Goal: Check status: Check status

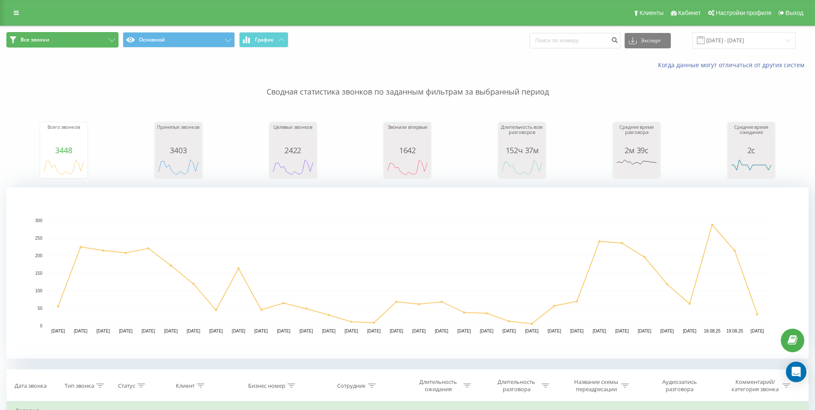
click at [101, 43] on button "Все звонки" at bounding box center [62, 39] width 112 height 15
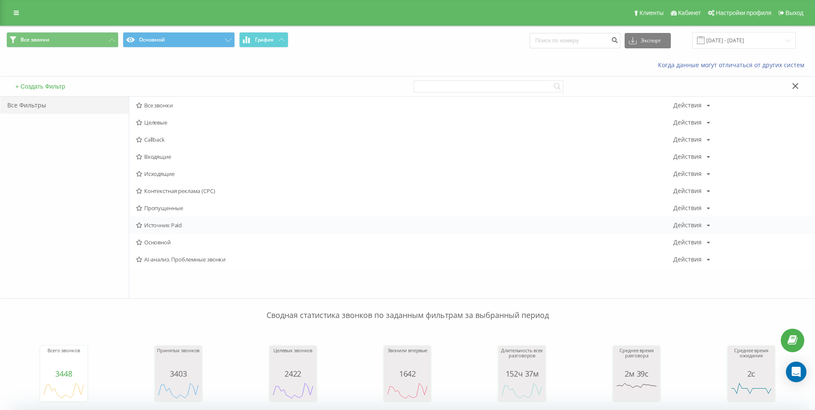
click at [195, 227] on span "Источник Paid" at bounding box center [404, 225] width 537 height 6
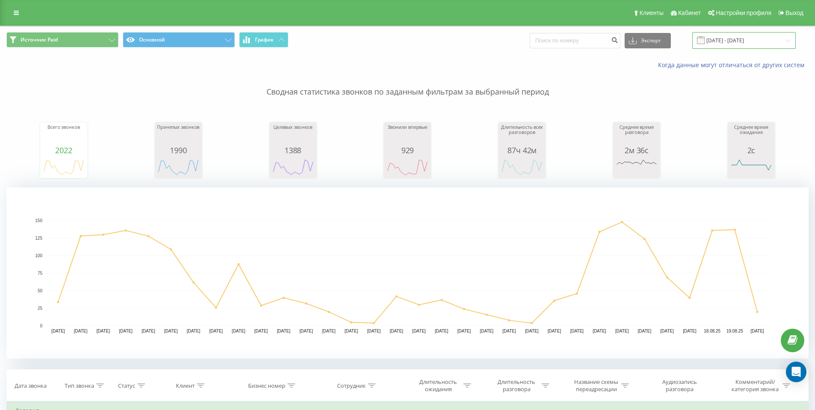
click at [776, 41] on input "[DATE] - [DATE]" at bounding box center [744, 40] width 104 height 17
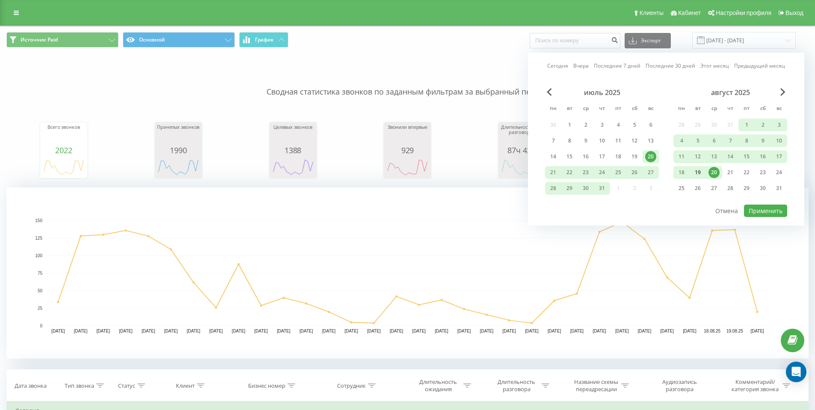
click at [699, 169] on div "19" at bounding box center [697, 172] width 11 height 11
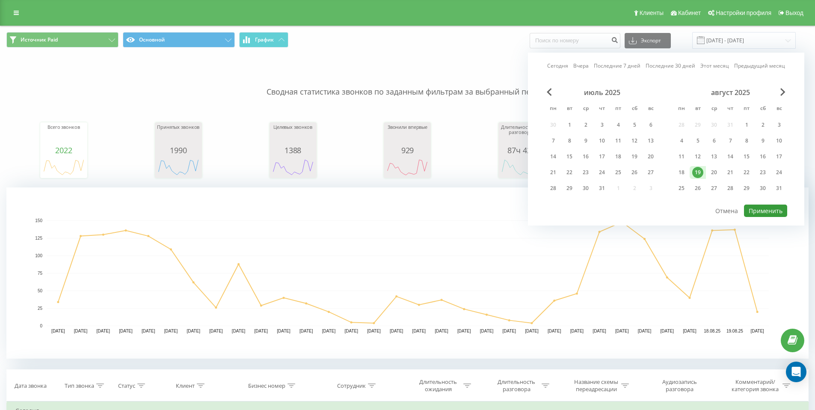
click at [773, 209] on button "Применить" at bounding box center [765, 210] width 43 height 12
type input "[DATE] - [DATE]"
